Goal: Task Accomplishment & Management: Manage account settings

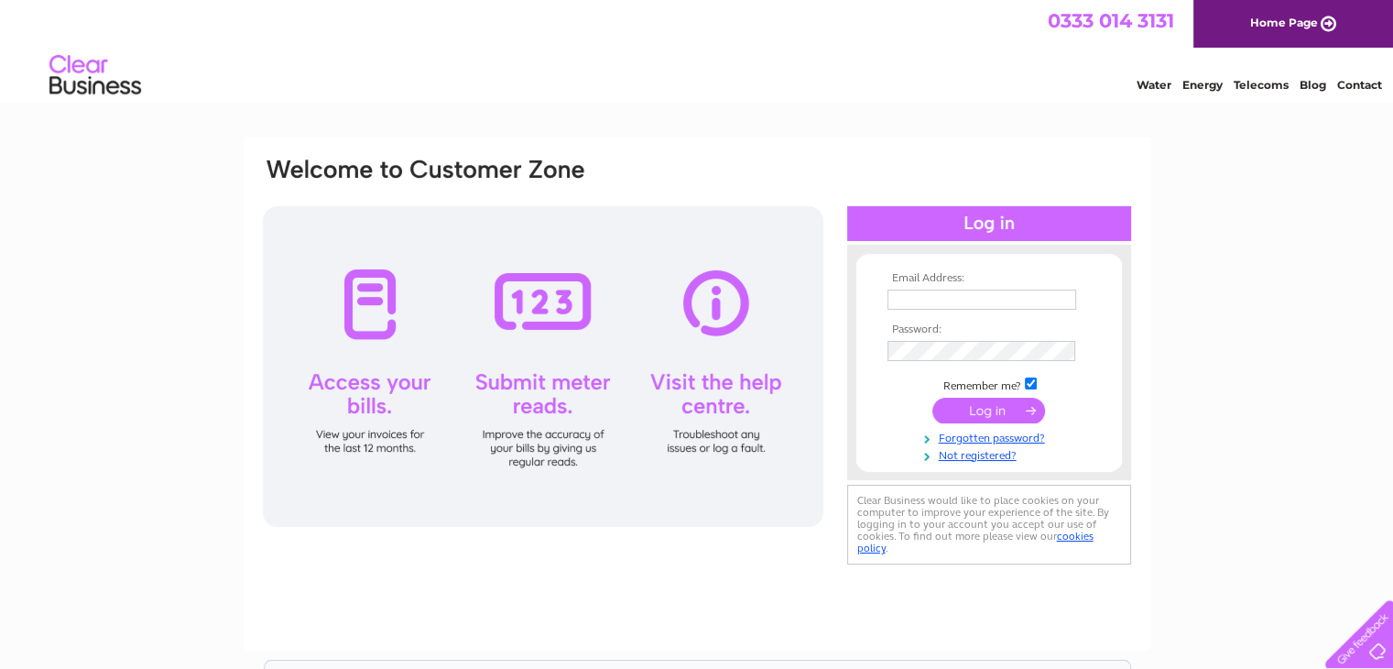
type input "northeastcarriagecompany@hotmail.com"
click at [988, 416] on input "submit" at bounding box center [989, 411] width 113 height 26
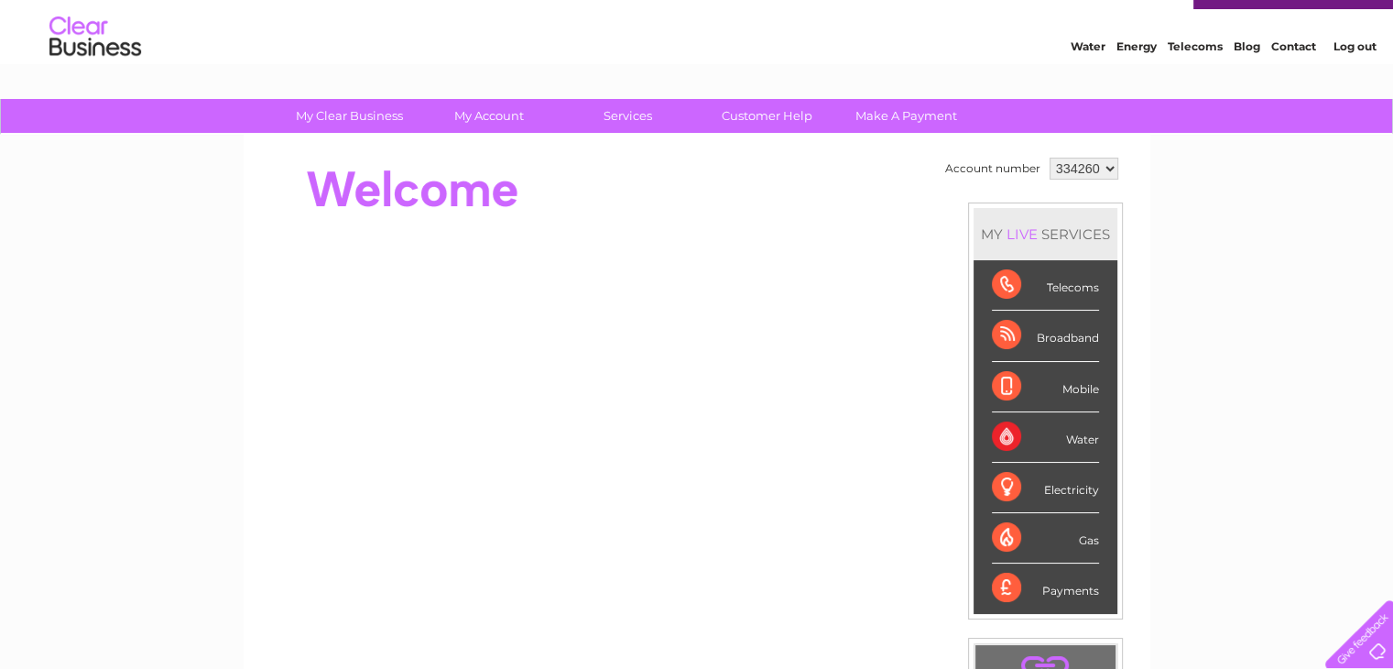
scroll to position [27, 0]
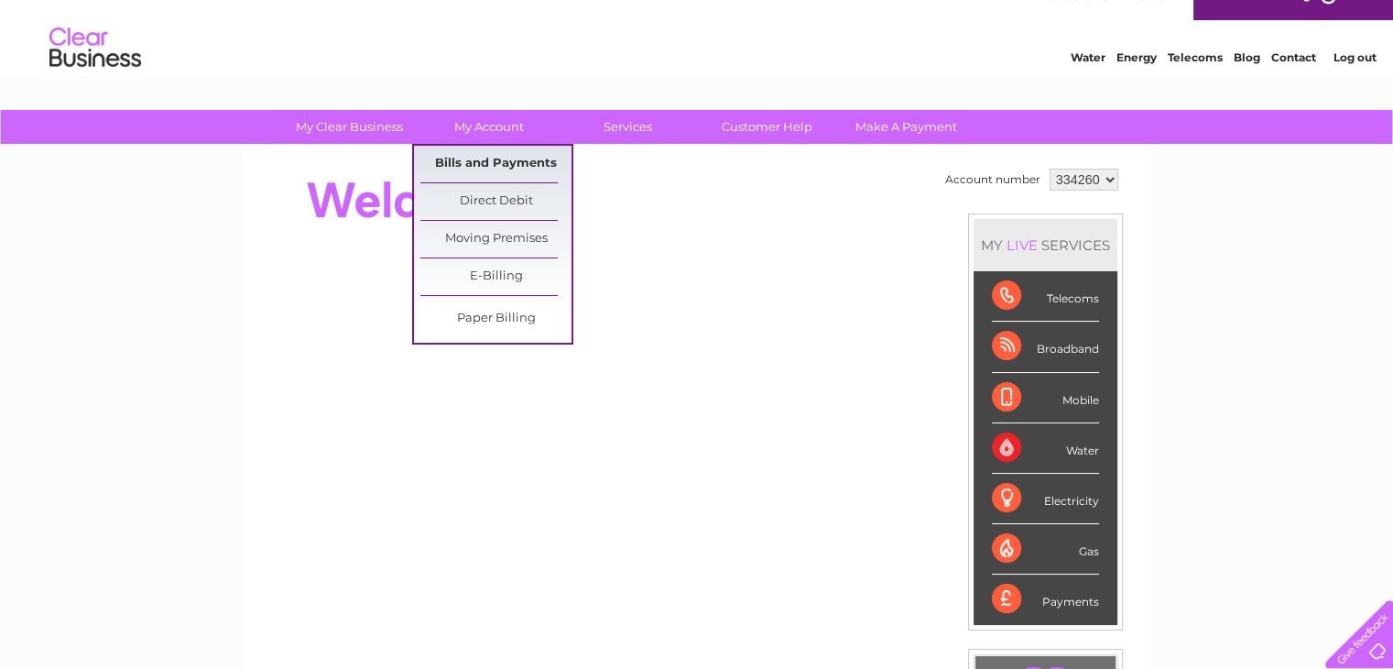
click at [501, 160] on link "Bills and Payments" at bounding box center [495, 164] width 151 height 37
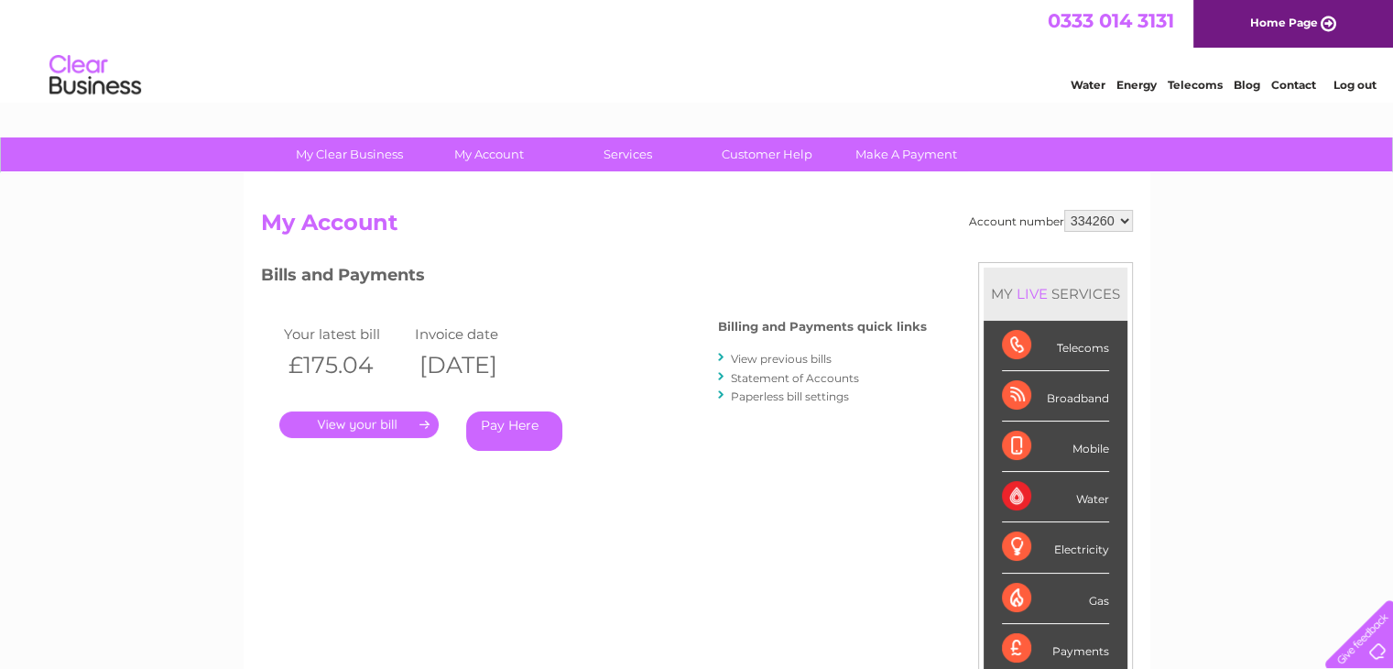
click at [385, 426] on link "." at bounding box center [358, 424] width 159 height 27
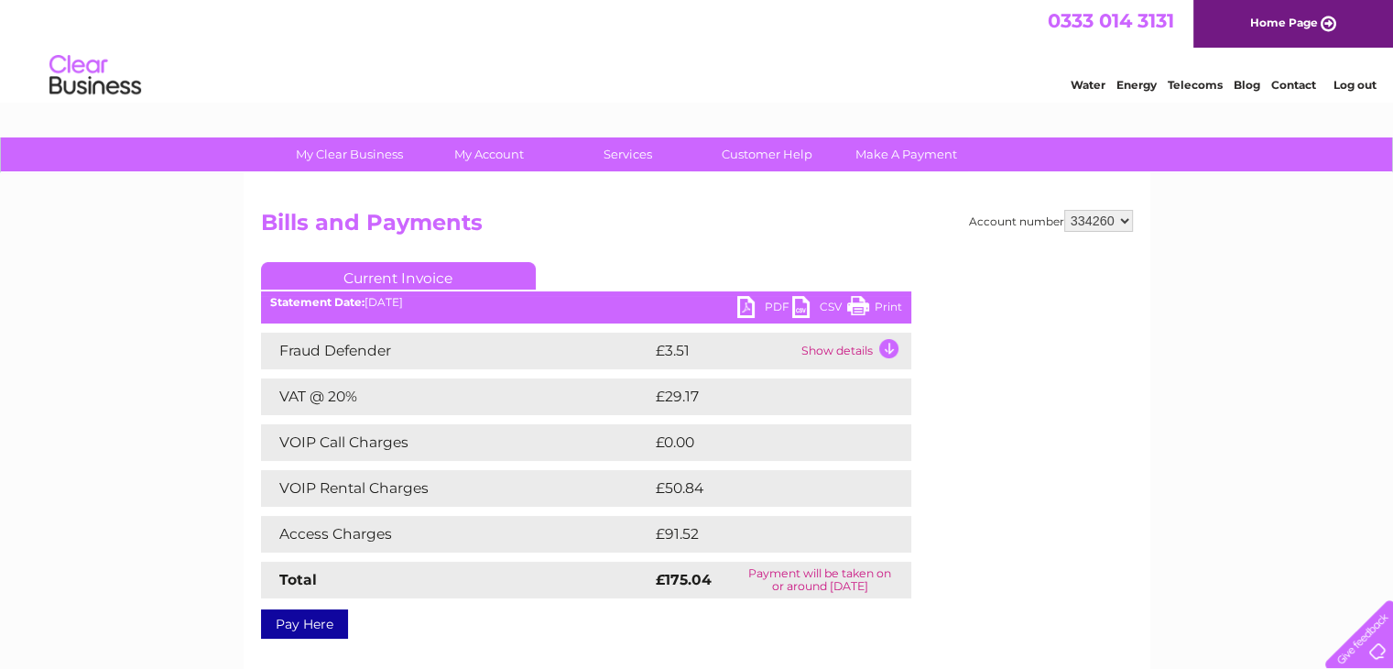
click at [749, 304] on link "PDF" at bounding box center [764, 309] width 55 height 27
